Goal: Task Accomplishment & Management: Complete application form

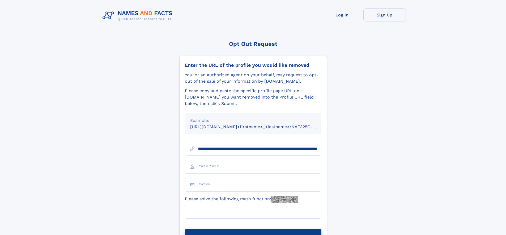
scroll to position [0, 67]
type input "**********"
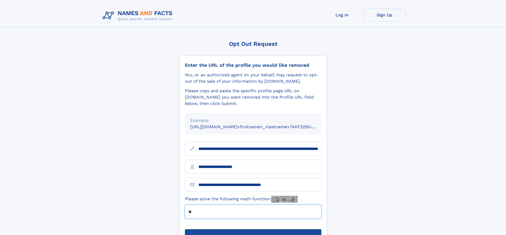
type input "**"
click at [253, 230] on button "Submit Opt Out Request" at bounding box center [253, 238] width 136 height 17
